Goal: Task Accomplishment & Management: Manage account settings

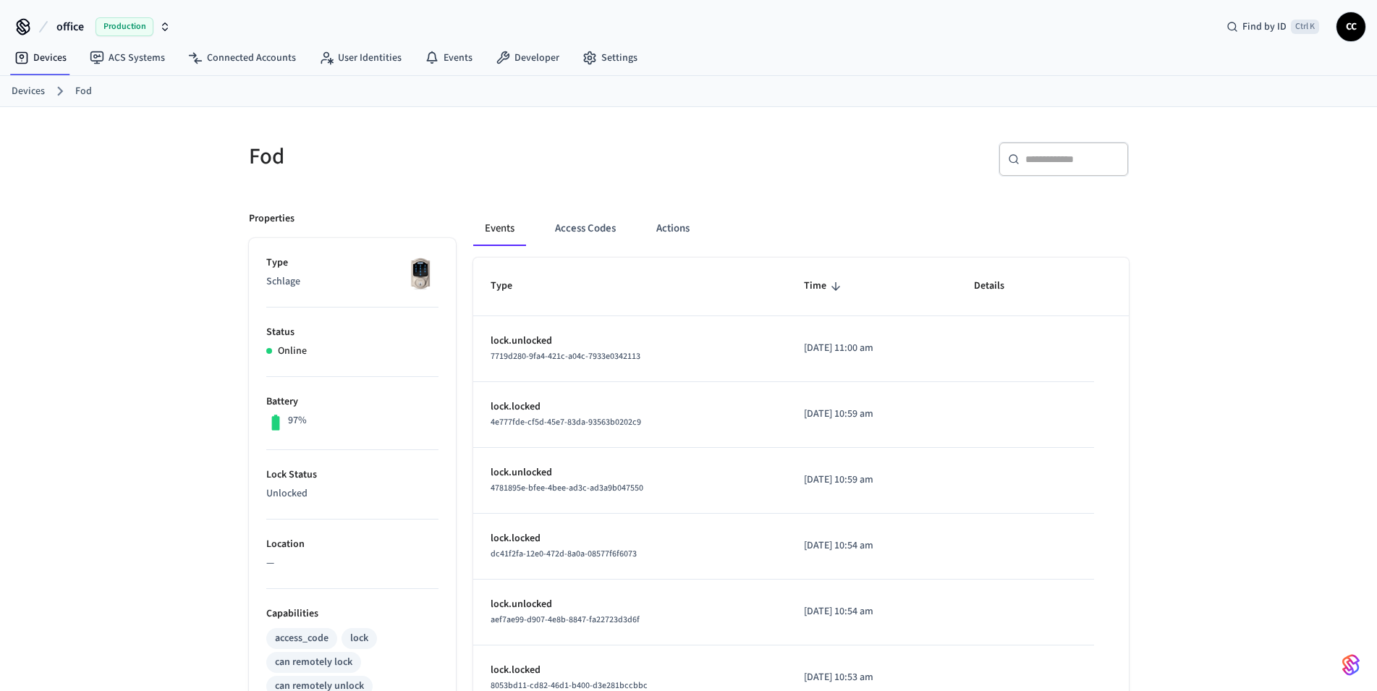
click at [125, 319] on div "Fod ​ ​ Properties Type Schlage Status Online Battery 97% Lock Status Unlocked …" at bounding box center [688, 590] width 1377 height 966
click at [1000, 287] on span "Details" at bounding box center [998, 286] width 49 height 22
click at [804, 284] on span "Time" at bounding box center [824, 286] width 41 height 22
click at [804, 285] on span "Time" at bounding box center [824, 286] width 41 height 22
click at [685, 228] on button "Actions" at bounding box center [673, 228] width 56 height 35
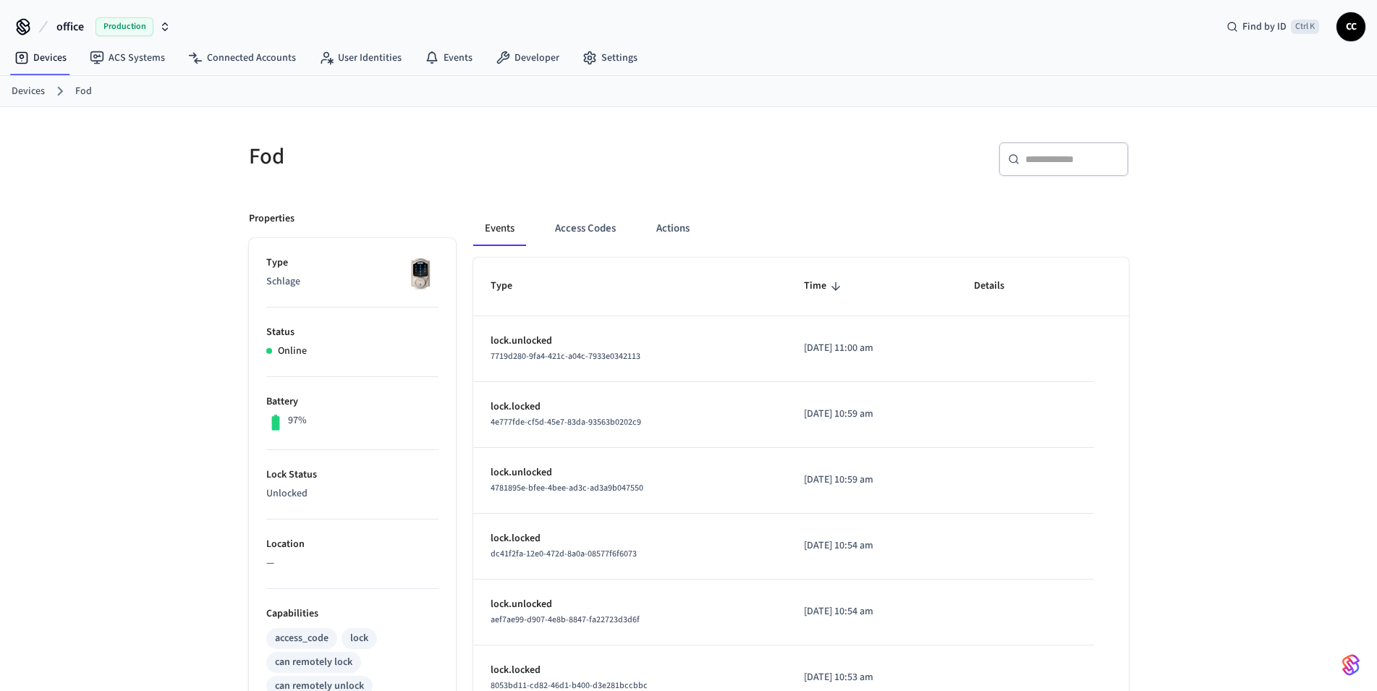
click at [122, 299] on div "Fod ​ ​ Properties Type Schlage Status Online Battery 97% Lock Status Unlocked …" at bounding box center [688, 590] width 1377 height 966
click at [660, 230] on button "Actions" at bounding box center [673, 228] width 56 height 35
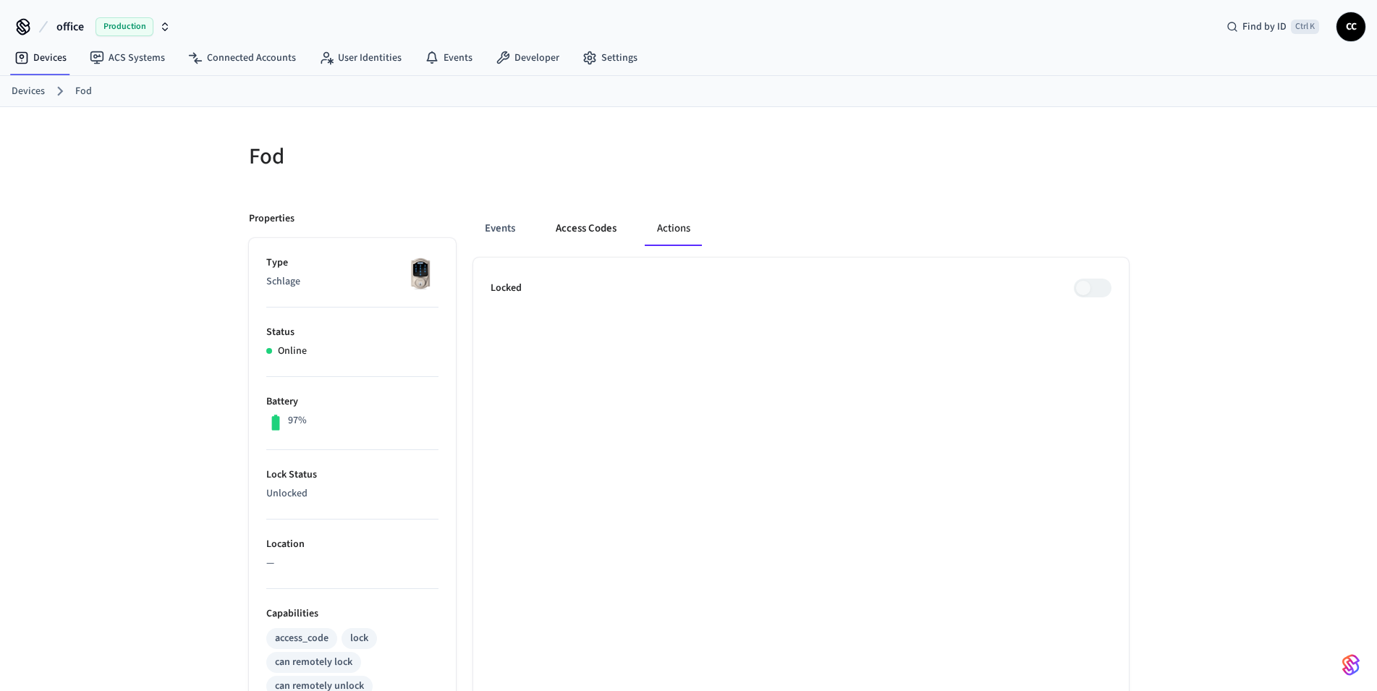
click at [597, 224] on button "Access Codes" at bounding box center [586, 228] width 84 height 35
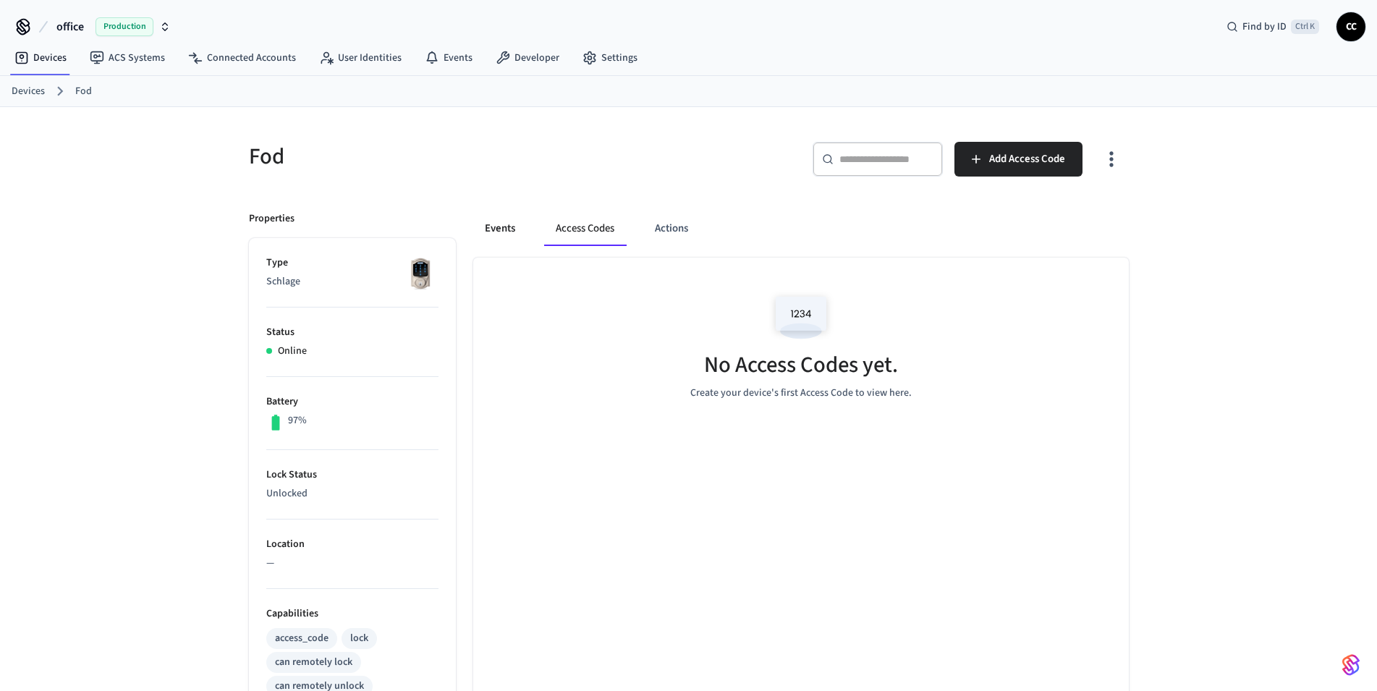
click at [504, 221] on button "Events" at bounding box center [500, 228] width 54 height 35
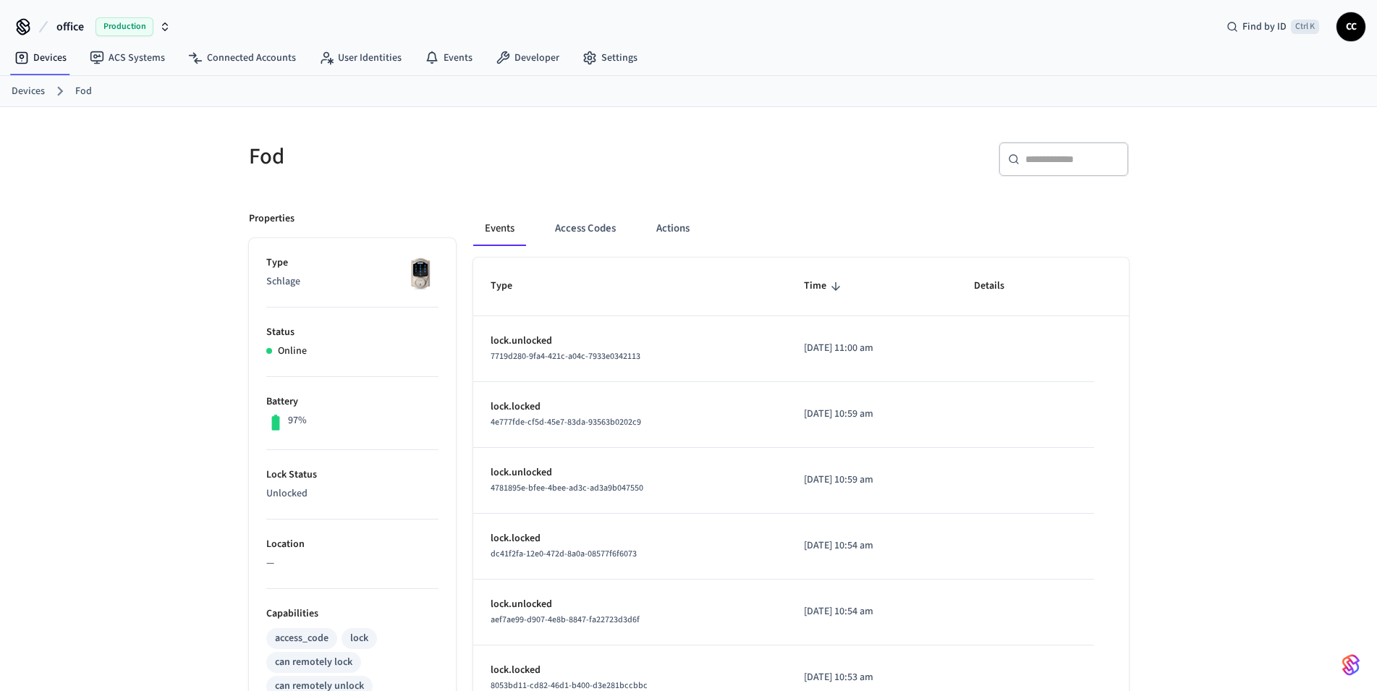
click at [159, 360] on div "Fod ​ ​ Properties Type Schlage Status Online Battery 97% Lock Status Unlocked …" at bounding box center [688, 590] width 1377 height 966
click at [675, 223] on button "Actions" at bounding box center [673, 228] width 56 height 35
click at [672, 229] on button "Actions" at bounding box center [673, 228] width 56 height 35
click at [142, 405] on div "Fod ​ ​ Properties Type Schlage Status Online Battery 97% Lock Status Unlocked …" at bounding box center [688, 590] width 1377 height 966
click at [672, 229] on button "Actions" at bounding box center [673, 228] width 56 height 35
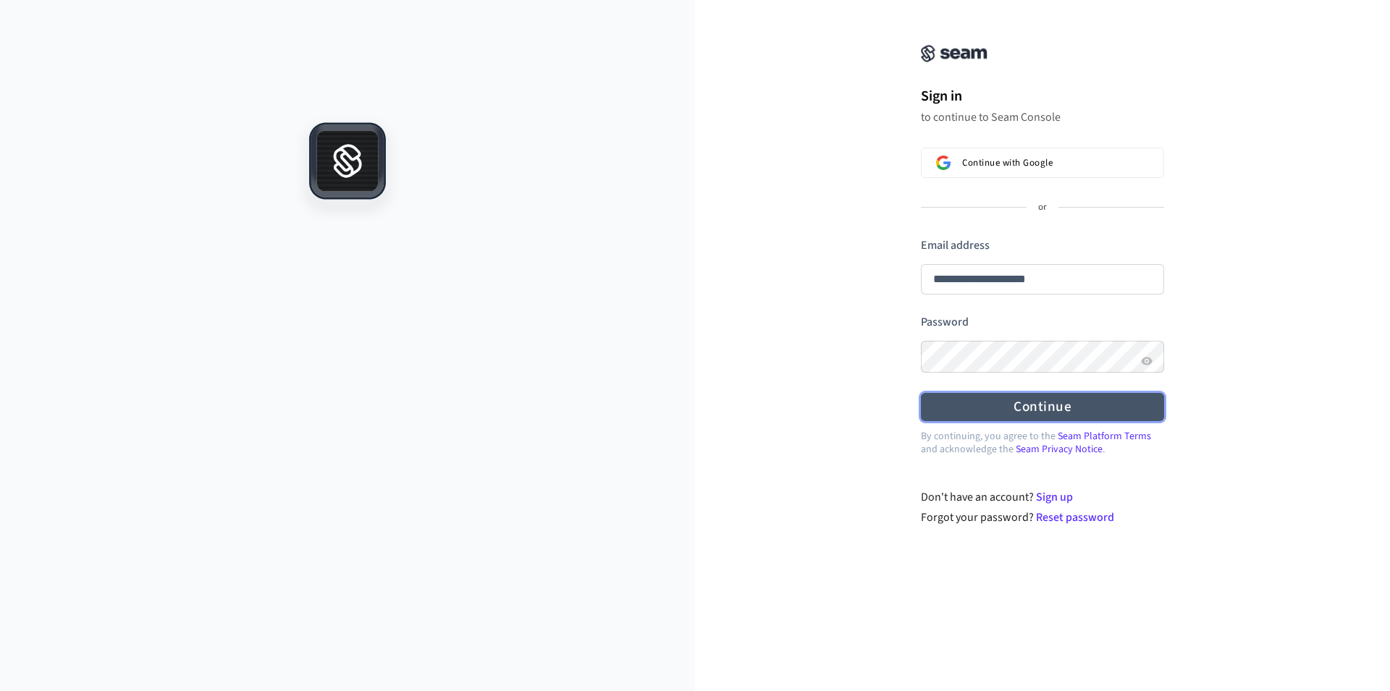
click at [1054, 406] on button "Continue" at bounding box center [1042, 407] width 243 height 28
type input "**********"
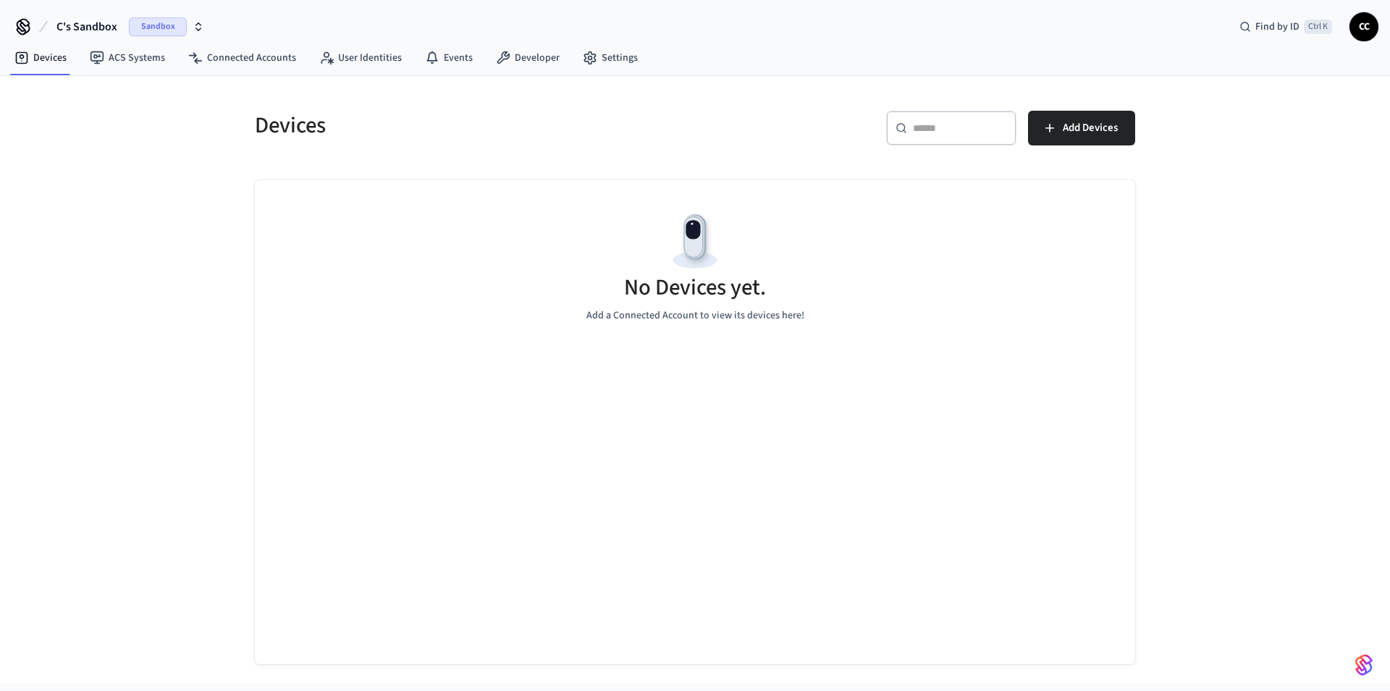
click at [169, 21] on span "Sandbox" at bounding box center [158, 26] width 58 height 19
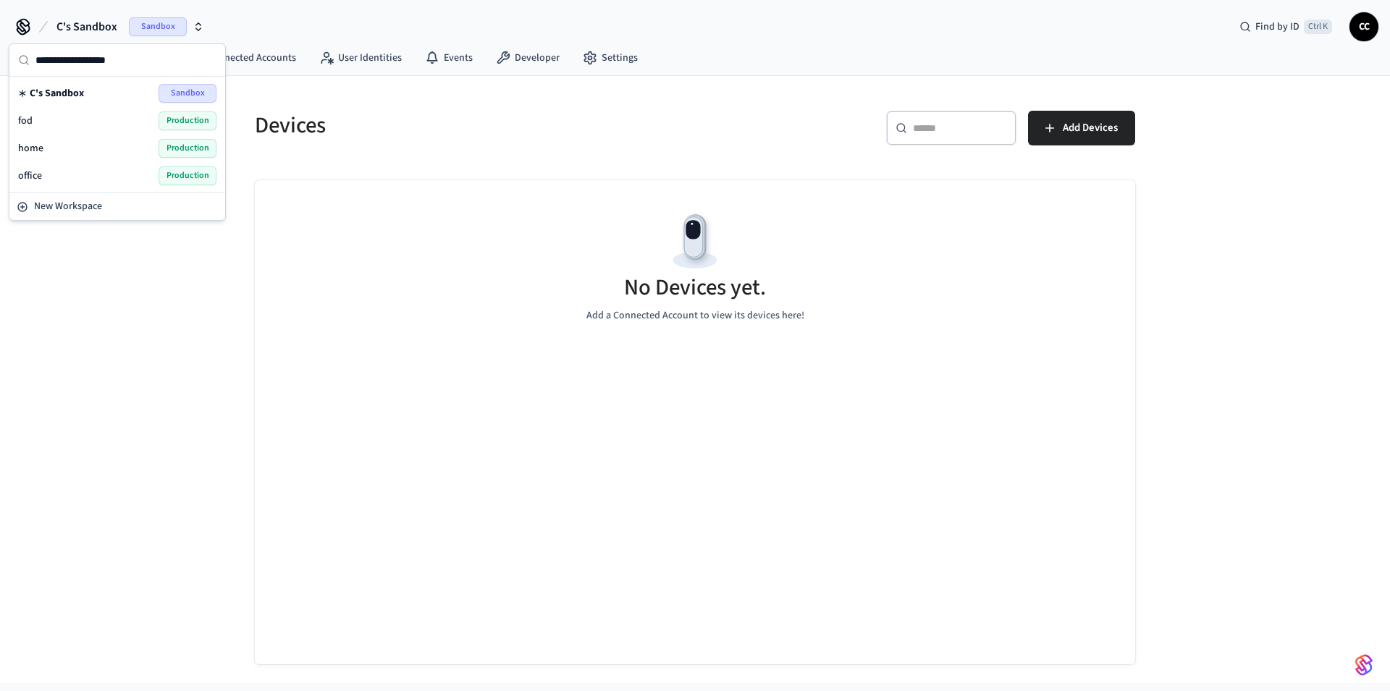
click at [71, 172] on div "office Production" at bounding box center [117, 175] width 198 height 19
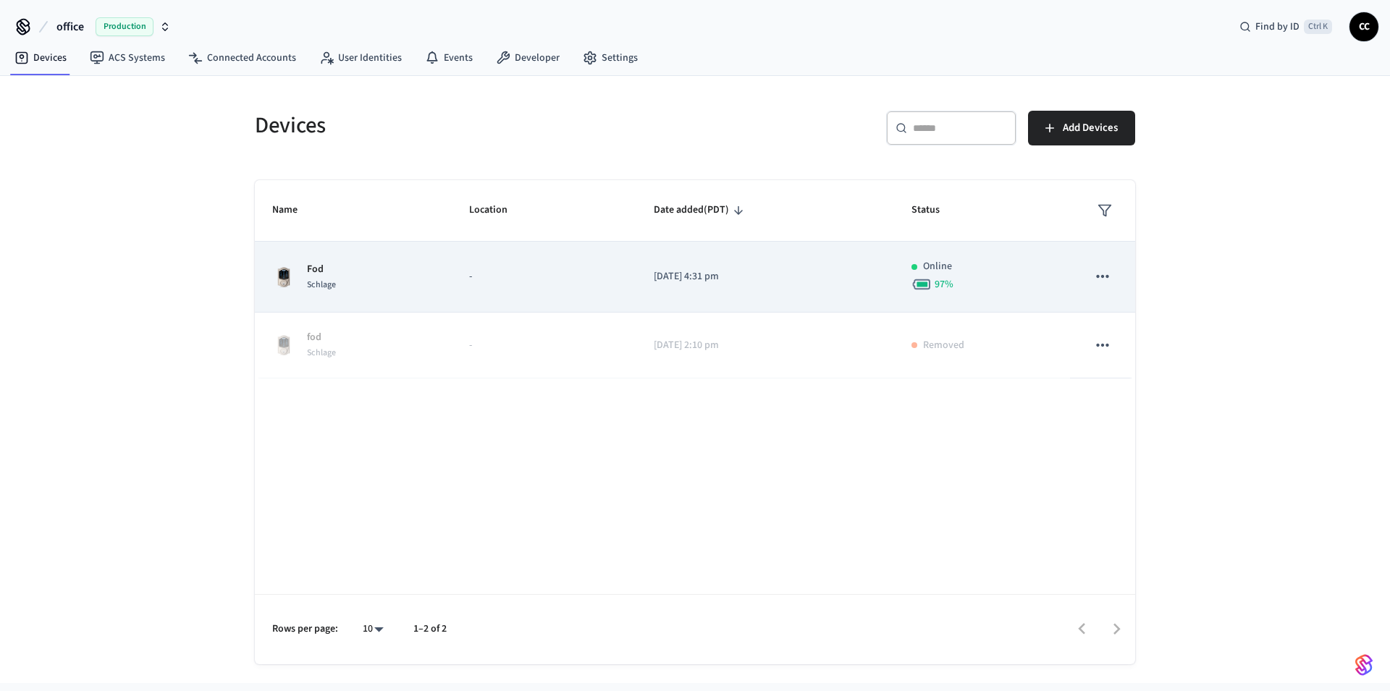
click at [1039, 295] on td "Online 97 %" at bounding box center [981, 277] width 175 height 71
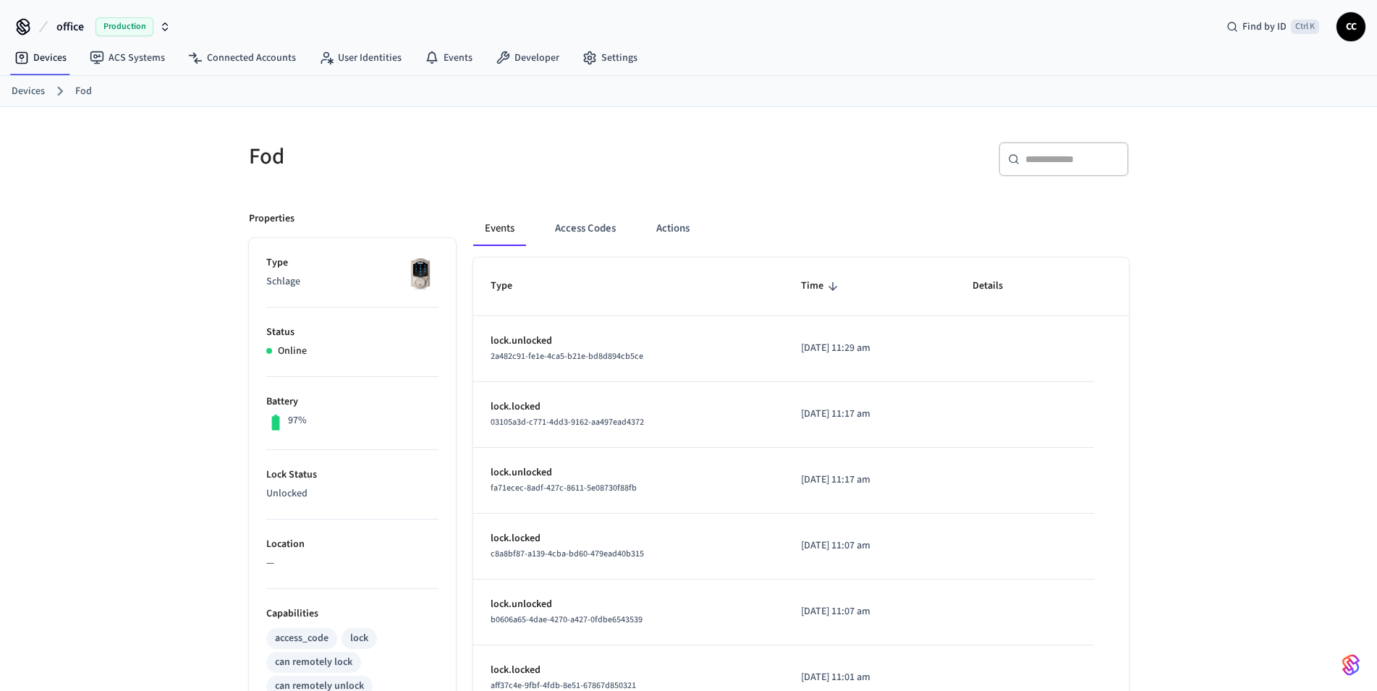
drag, startPoint x: 670, startPoint y: 230, endPoint x: 898, endPoint y: 248, distance: 228.7
click at [670, 229] on button "Actions" at bounding box center [673, 228] width 56 height 35
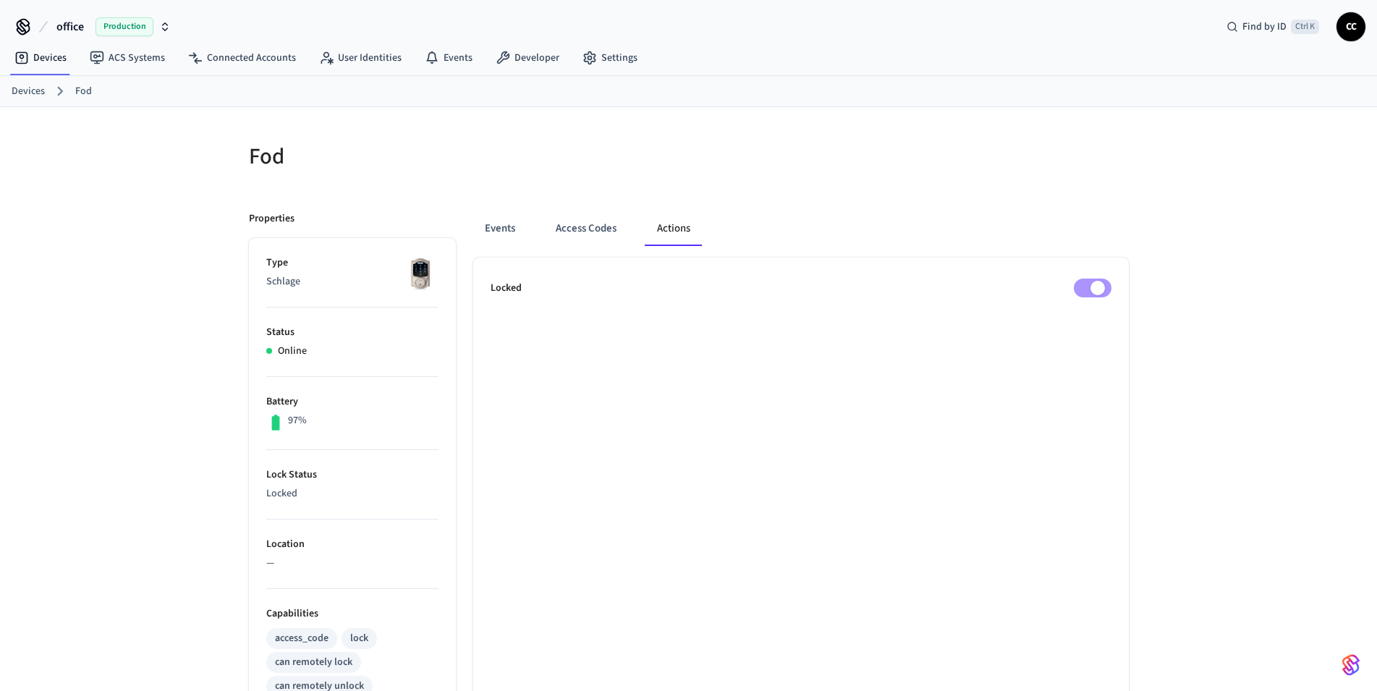
click at [1164, 317] on div "Fod Properties Type Schlage Status Online Battery 97% Lock Status Locked Locati…" at bounding box center [688, 590] width 1377 height 966
